Goal: Obtain resource: Obtain resource

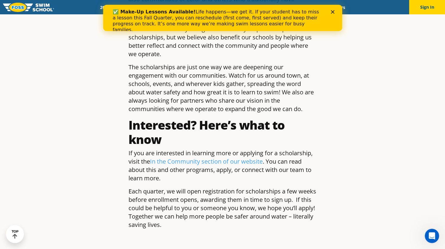
scroll to position [750, 0]
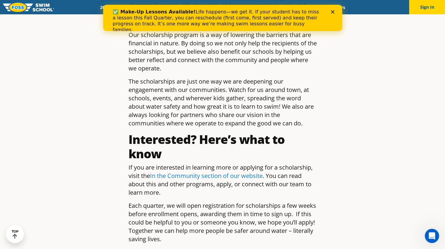
click at [246, 172] on link "In the Community section of our website" at bounding box center [206, 176] width 113 height 8
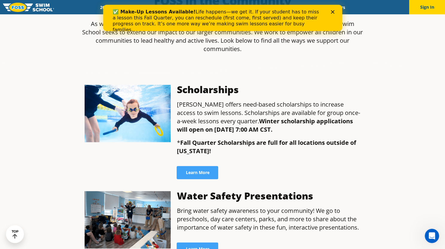
scroll to position [202, 0]
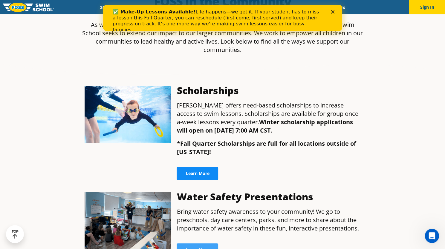
click at [205, 172] on span "Learn More" at bounding box center [198, 174] width 24 height 4
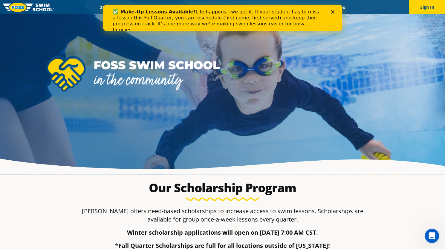
scroll to position [1, 0]
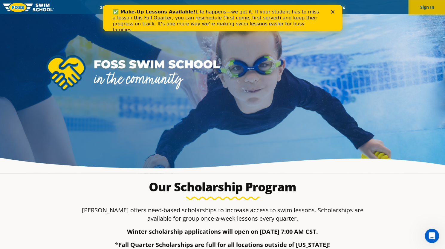
click at [424, 10] on button "Sign In" at bounding box center [428, 7] width 36 height 14
